Goal: Transaction & Acquisition: Obtain resource

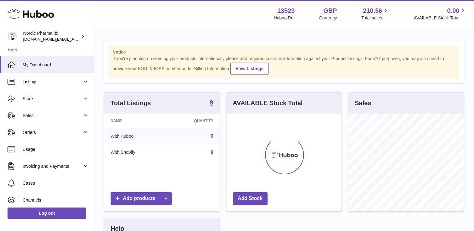
scroll to position [98, 115]
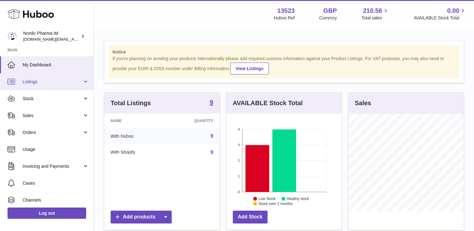
click at [56, 84] on span "Listings" at bounding box center [53, 82] width 60 height 6
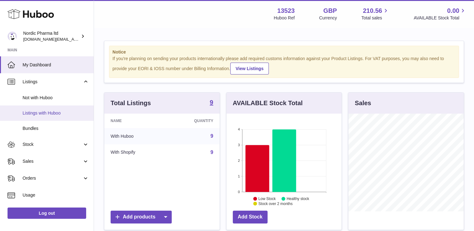
click at [55, 113] on span "Listings with Huboo" at bounding box center [56, 113] width 66 height 6
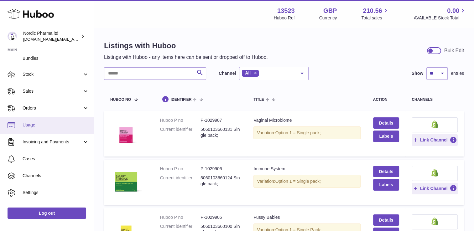
scroll to position [70, 0]
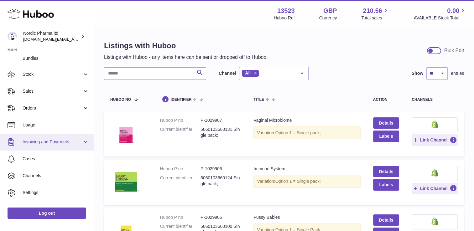
click at [65, 136] on link "Invoicing and Payments" at bounding box center [47, 142] width 94 height 17
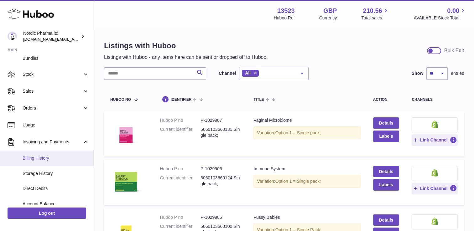
click at [69, 158] on span "Billing History" at bounding box center [56, 158] width 66 height 6
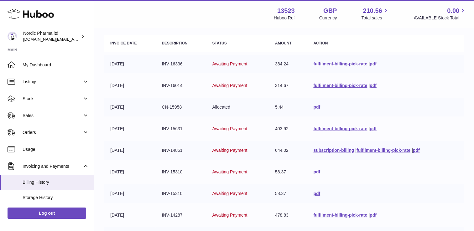
scroll to position [70, 0]
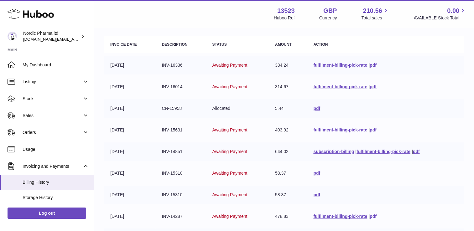
click at [372, 215] on link "pdf" at bounding box center [373, 216] width 7 height 5
